Goal: Task Accomplishment & Management: Use online tool/utility

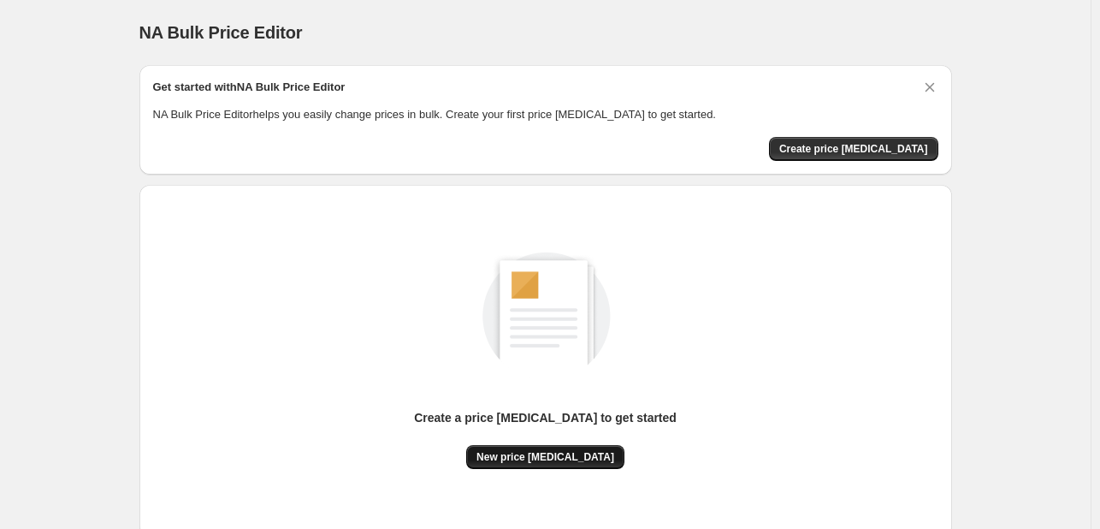
click at [541, 453] on span "New price [MEDICAL_DATA]" at bounding box center [545, 457] width 138 height 14
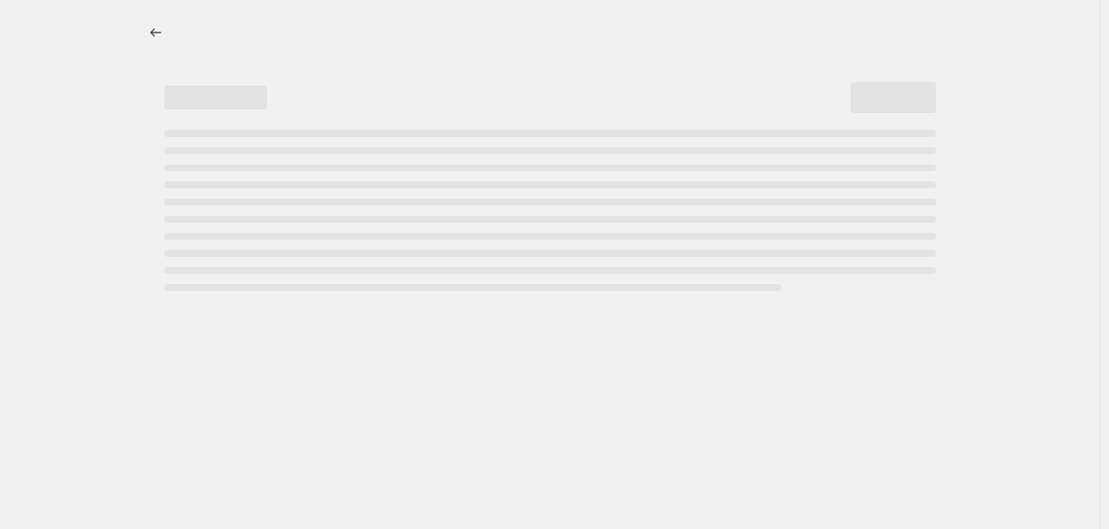
select select "percentage"
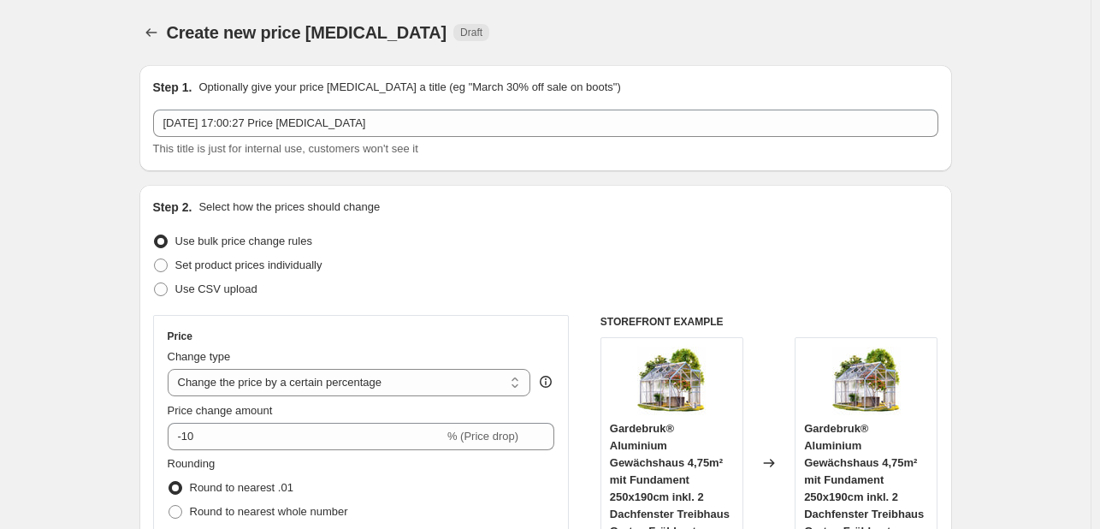
click at [209, 453] on div "Price Change type Change the price to a certain amount Change the price by a ce…" at bounding box center [362, 469] width 388 height 280
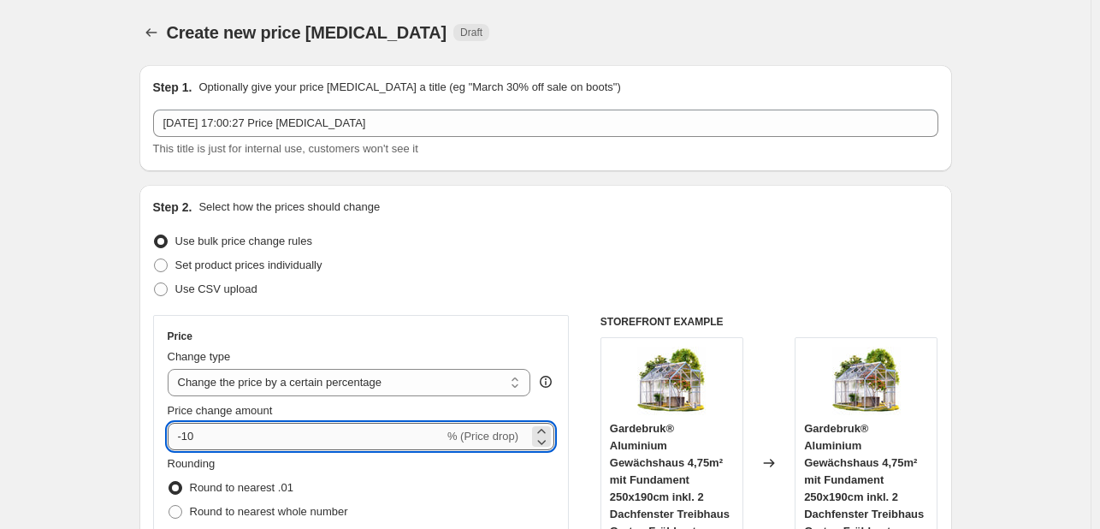
click at [219, 435] on input "-10" at bounding box center [306, 436] width 276 height 27
type input "-1"
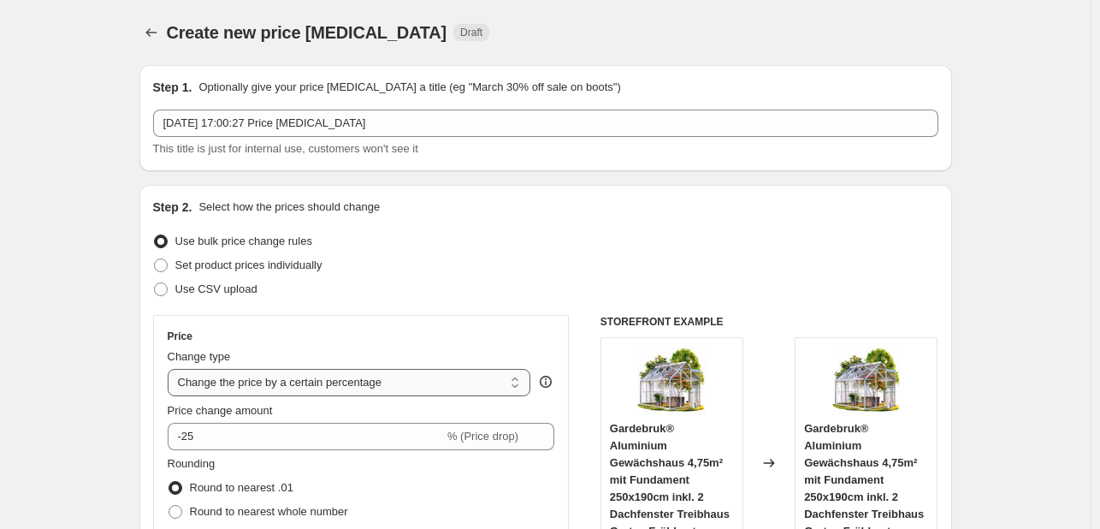
click at [325, 382] on select "Change the price to a certain amount Change the price by a certain amount Chang…" at bounding box center [350, 382] width 364 height 27
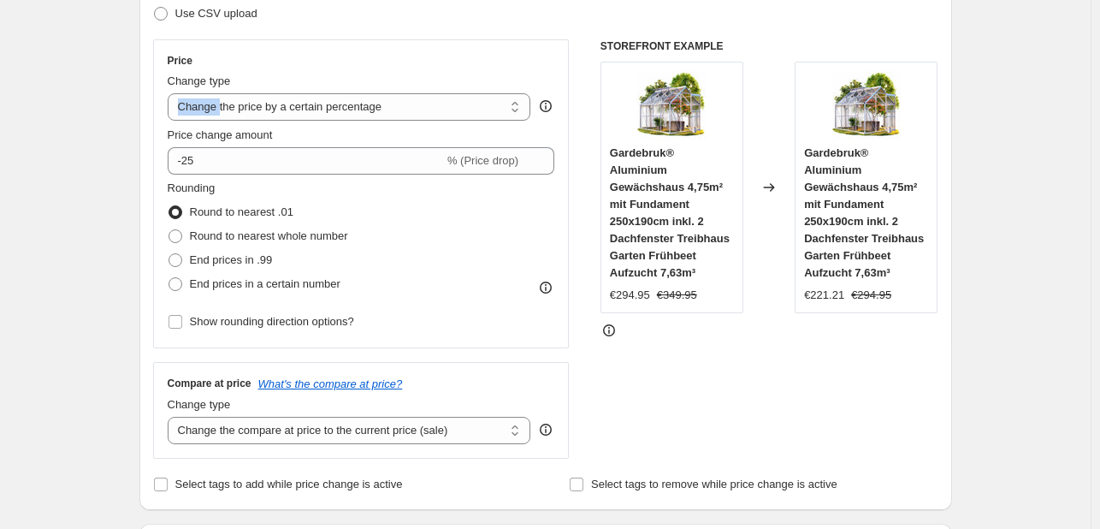
scroll to position [393, 0]
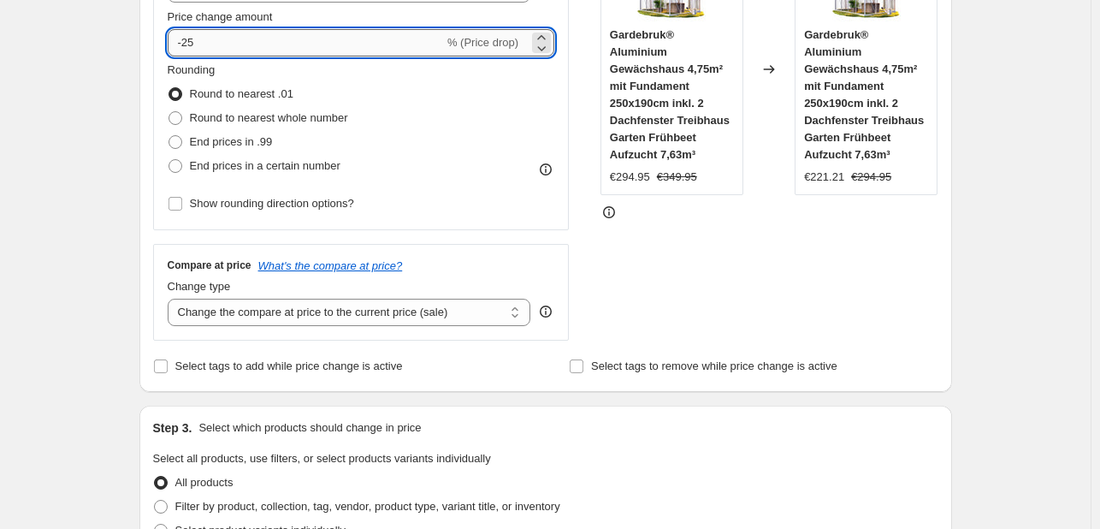
click at [274, 45] on input "-25" at bounding box center [306, 42] width 276 height 27
type input "-2"
type input "-35"
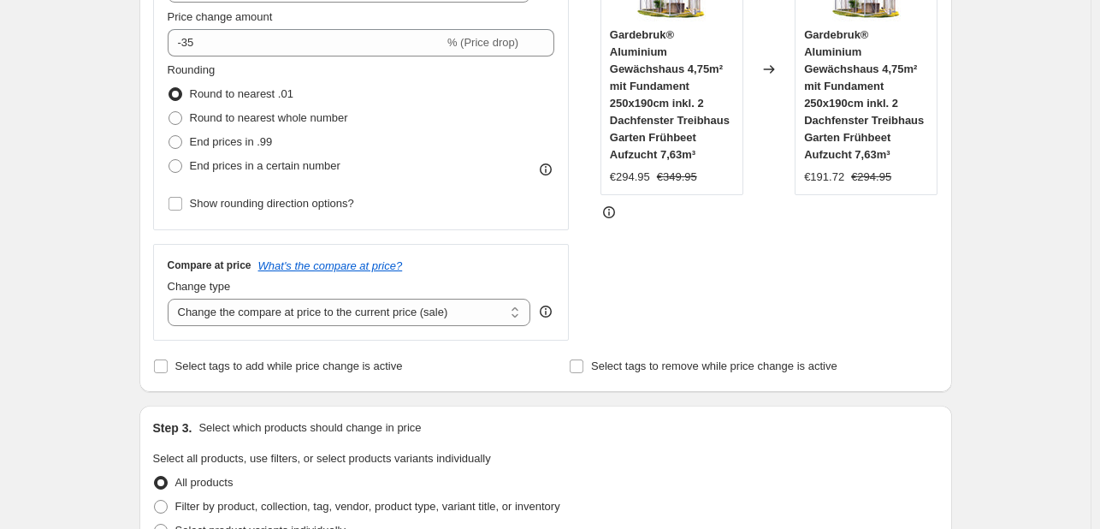
click at [130, 55] on div "Step 1. Optionally give your price [MEDICAL_DATA] a title (eg "March 30% off sa…" at bounding box center [539, 508] width 826 height 1701
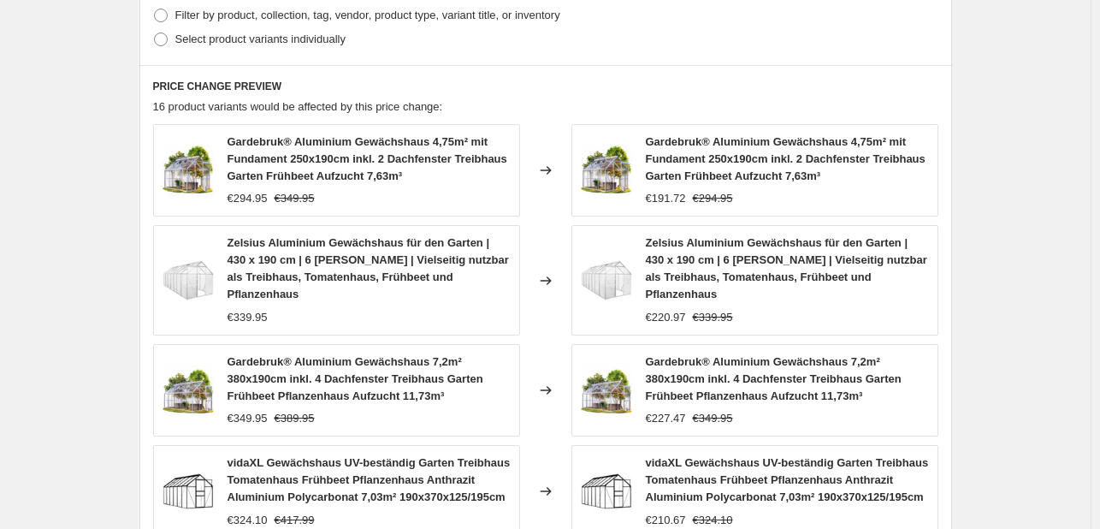
scroll to position [1293, 0]
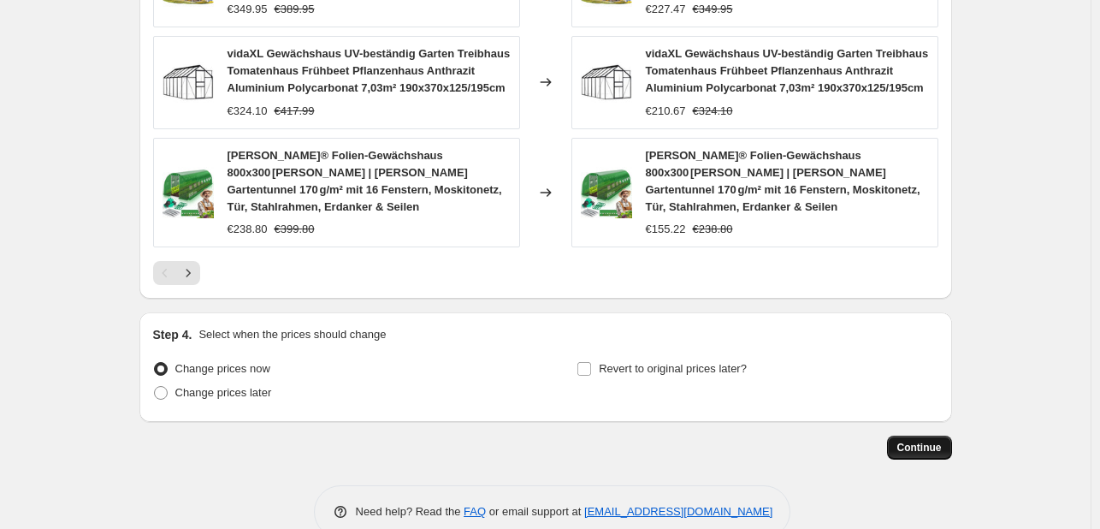
click at [911, 441] on span "Continue" at bounding box center [919, 448] width 44 height 14
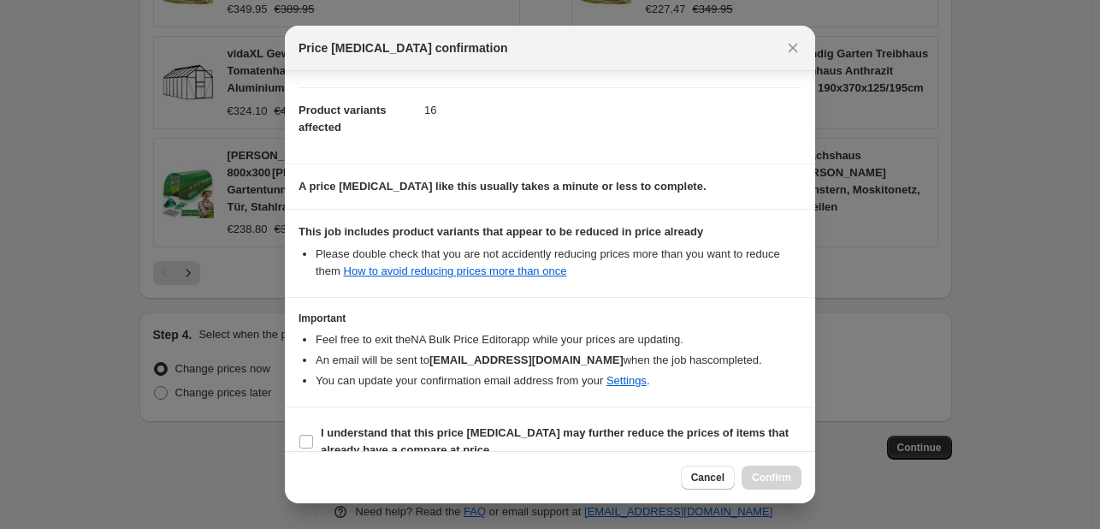
scroll to position [190, 0]
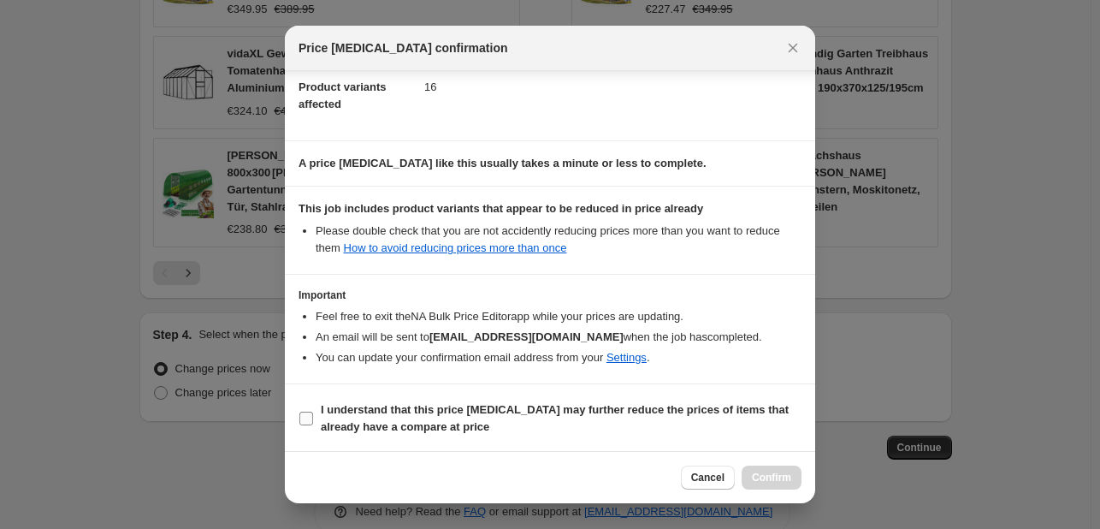
click at [590, 409] on b "I understand that this price [MEDICAL_DATA] may further reduce the prices of it…" at bounding box center [555, 418] width 468 height 30
click at [313, 411] on input "I understand that this price [MEDICAL_DATA] may further reduce the prices of it…" at bounding box center [306, 418] width 14 height 14
checkbox input "true"
click at [775, 480] on span "Confirm" at bounding box center [771, 477] width 39 height 14
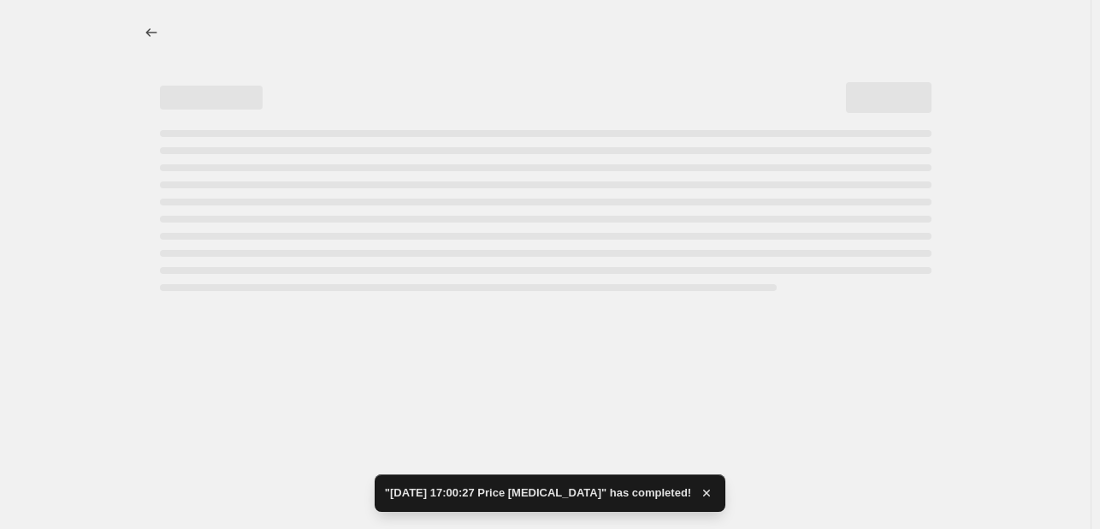
select select "percentage"
